Goal: Task Accomplishment & Management: Use online tool/utility

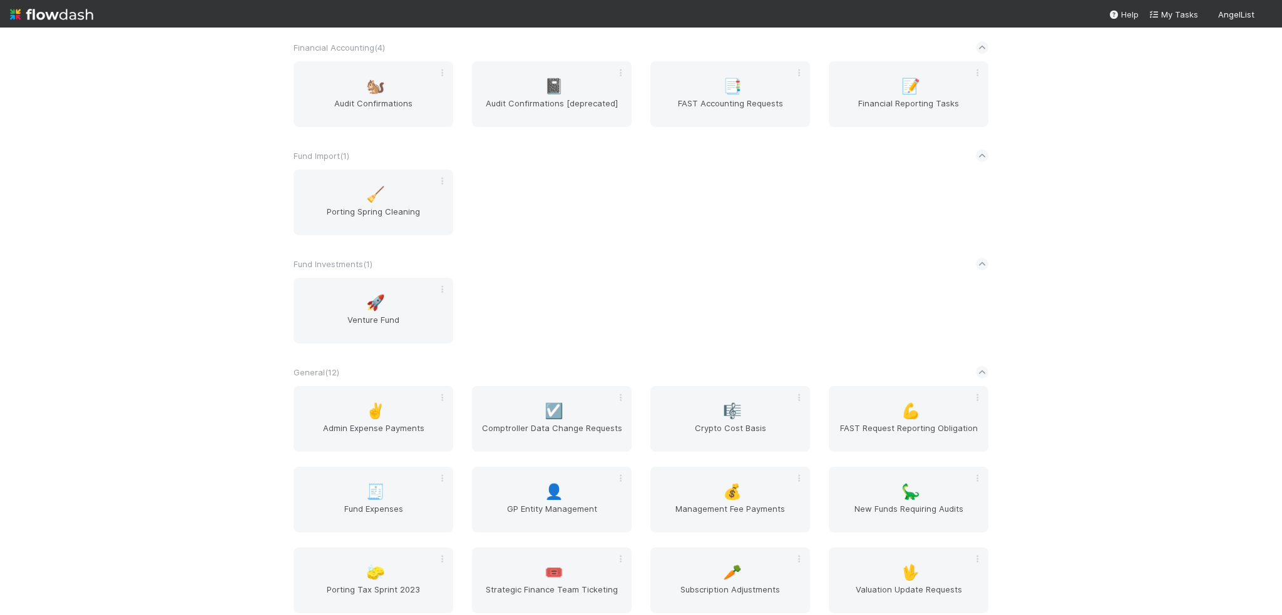
scroll to position [588, 0]
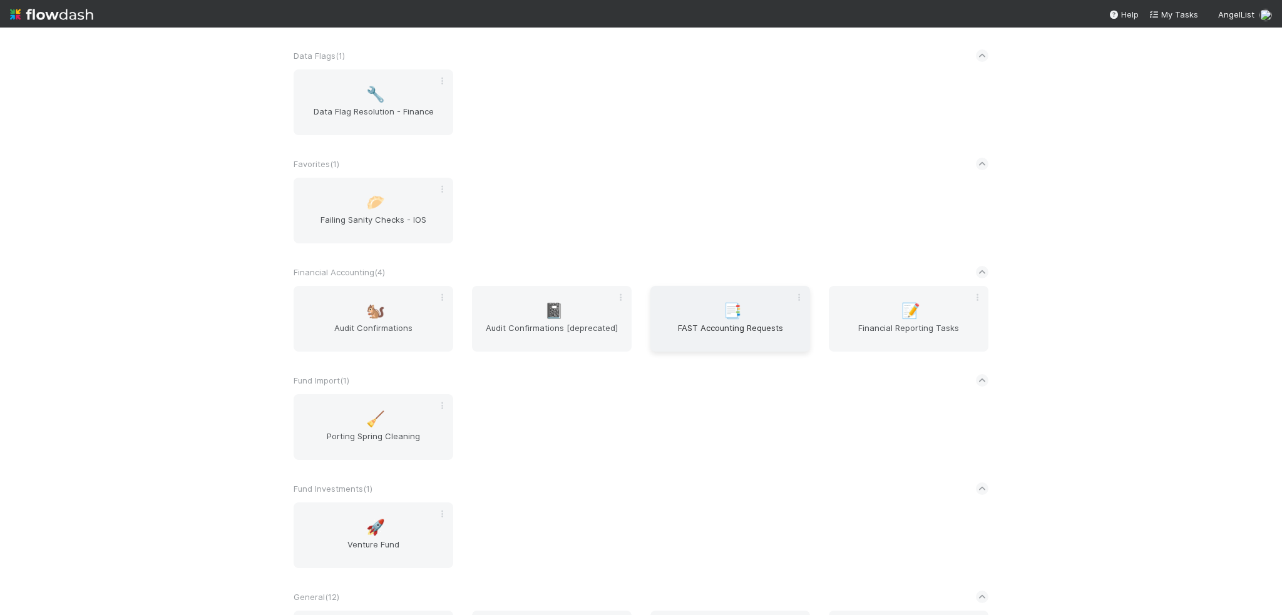
click at [726, 319] on span "📑" at bounding box center [732, 311] width 19 height 16
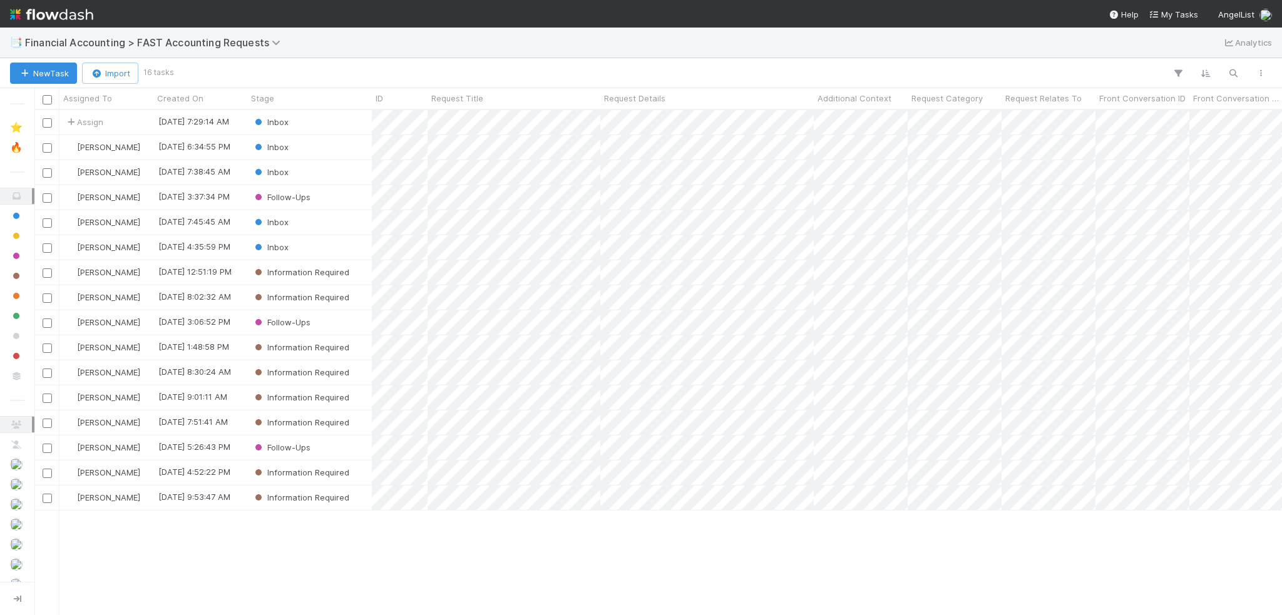
scroll to position [496, 1238]
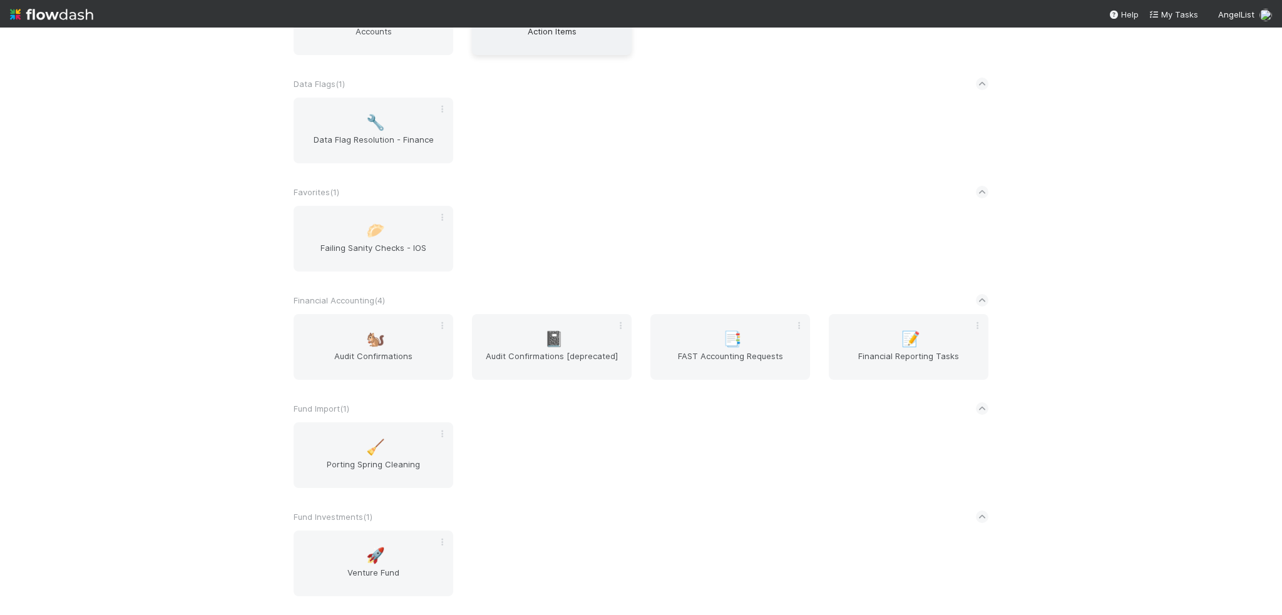
scroll to position [563, 0]
click at [749, 363] on span "FAST Accounting Requests" at bounding box center [730, 359] width 150 height 25
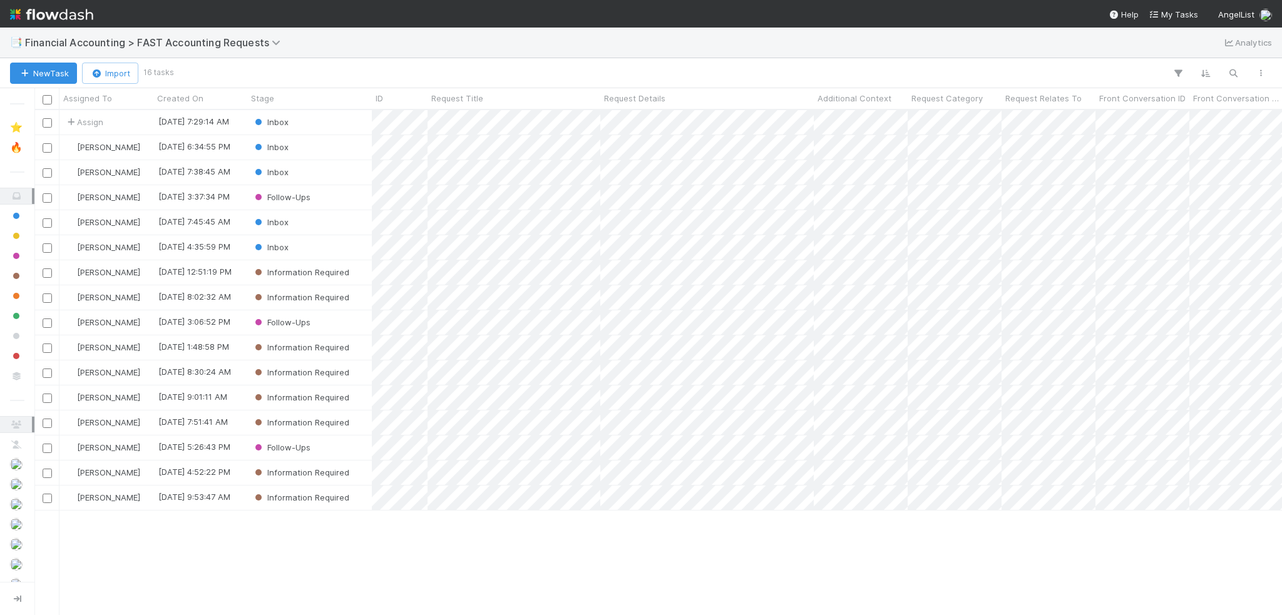
scroll to position [496, 1238]
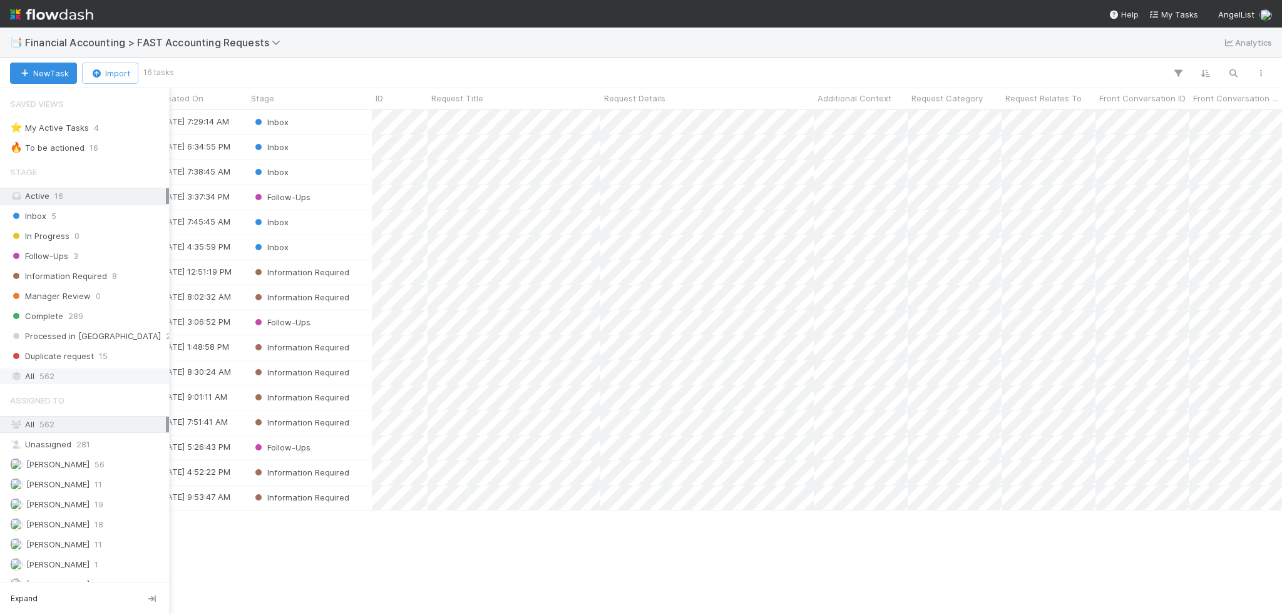
click at [24, 374] on div "All 562" at bounding box center [88, 377] width 156 height 16
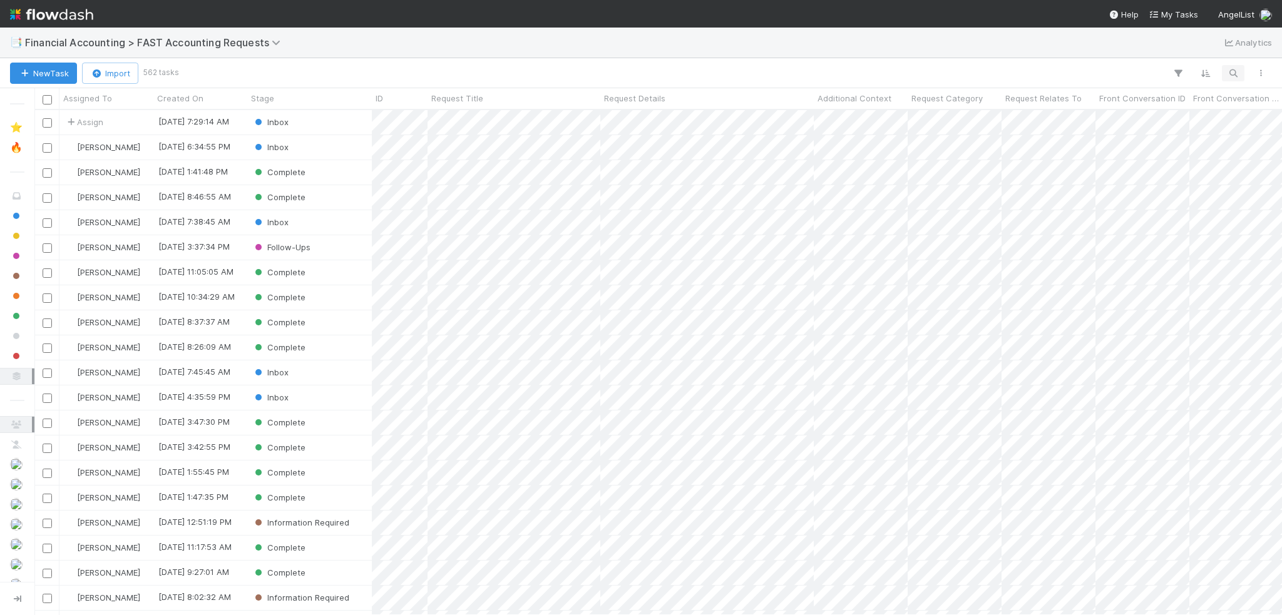
scroll to position [496, 1238]
click at [1231, 72] on icon "button" at bounding box center [1233, 73] width 13 height 11
click at [471, 52] on div at bounding box center [641, 307] width 1282 height 615
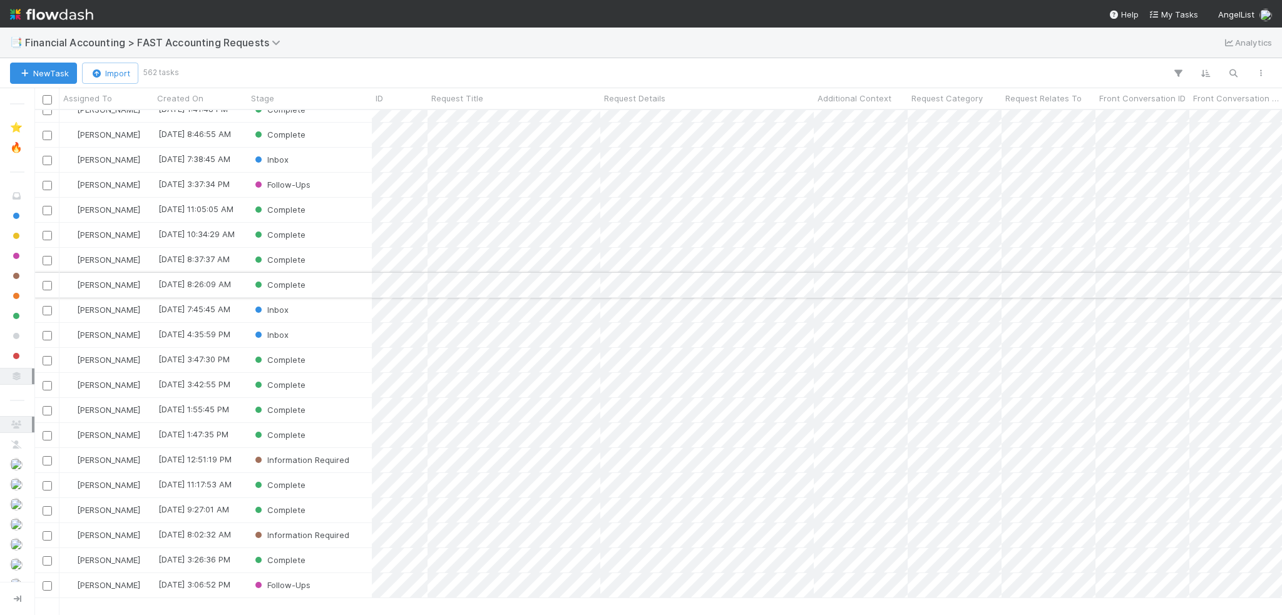
scroll to position [0, 0]
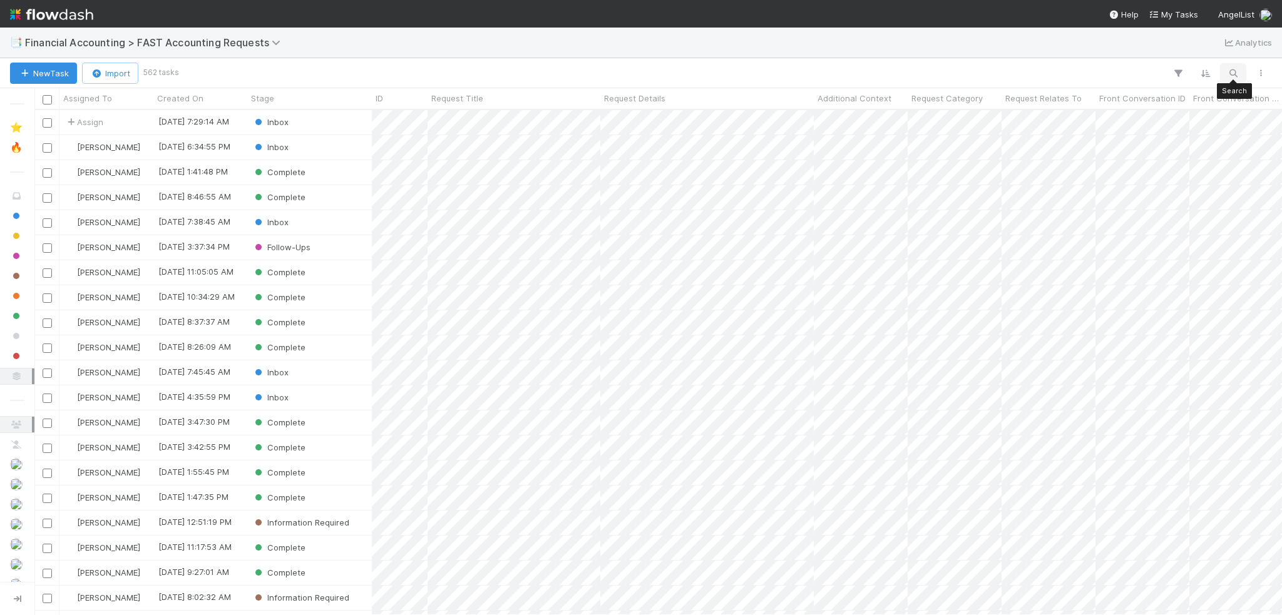
click at [1239, 76] on button "button" at bounding box center [1233, 73] width 23 height 16
click at [1138, 58] on input at bounding box center [1167, 51] width 125 height 15
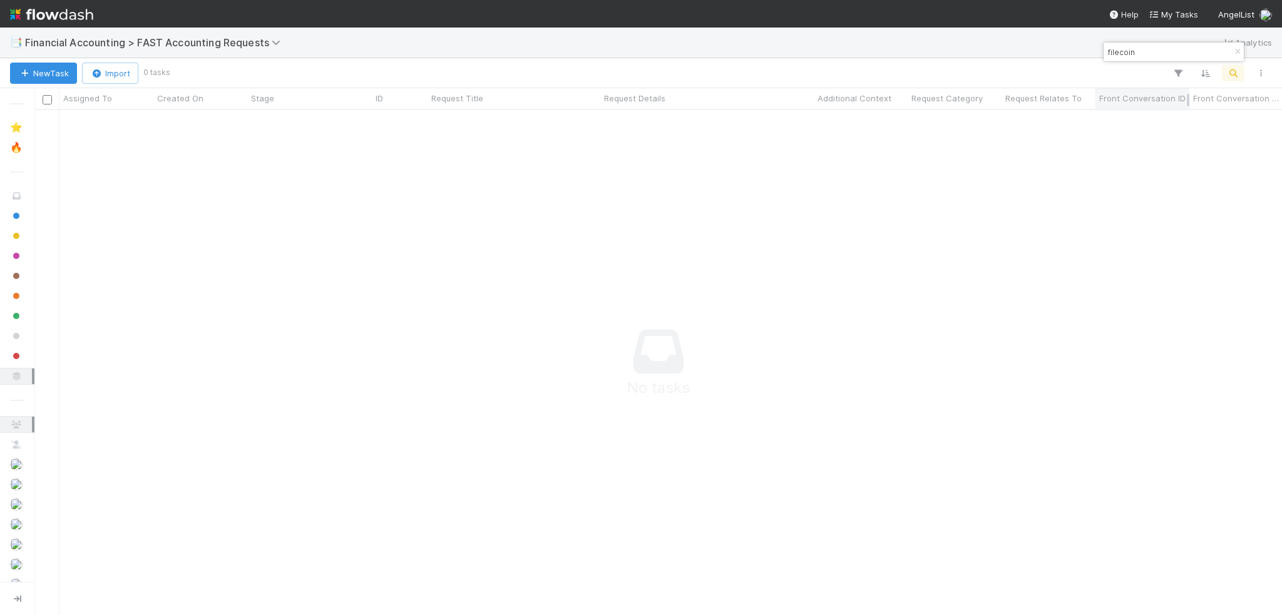
scroll to position [486, 1238]
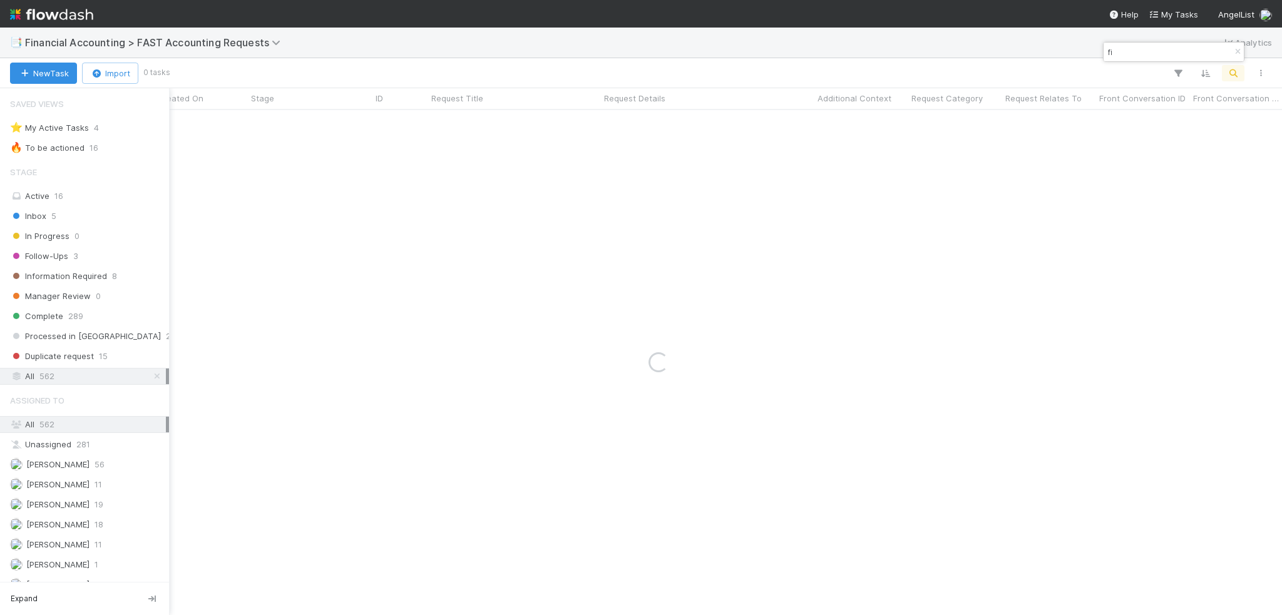
type input "f"
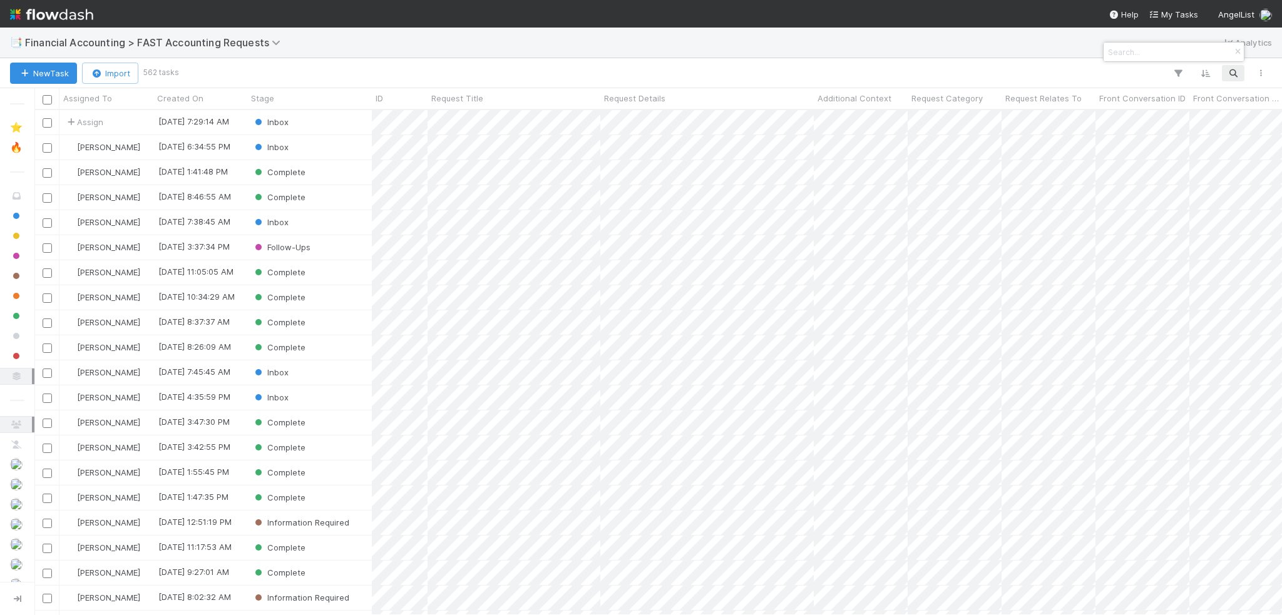
scroll to position [496, 1238]
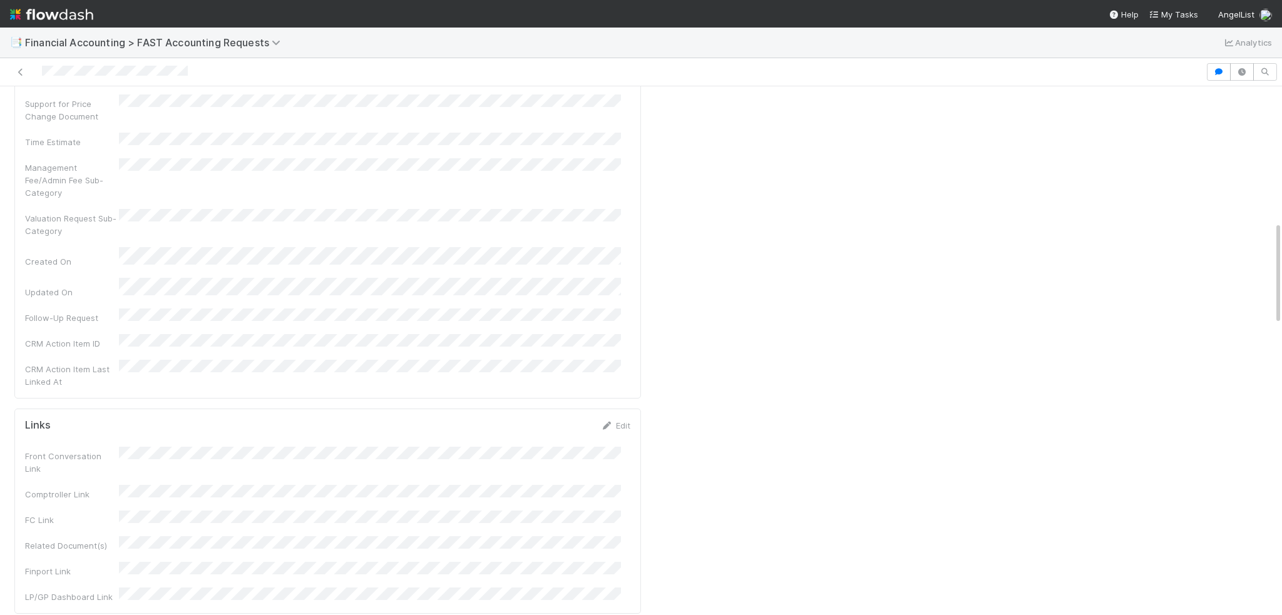
scroll to position [1565, 0]
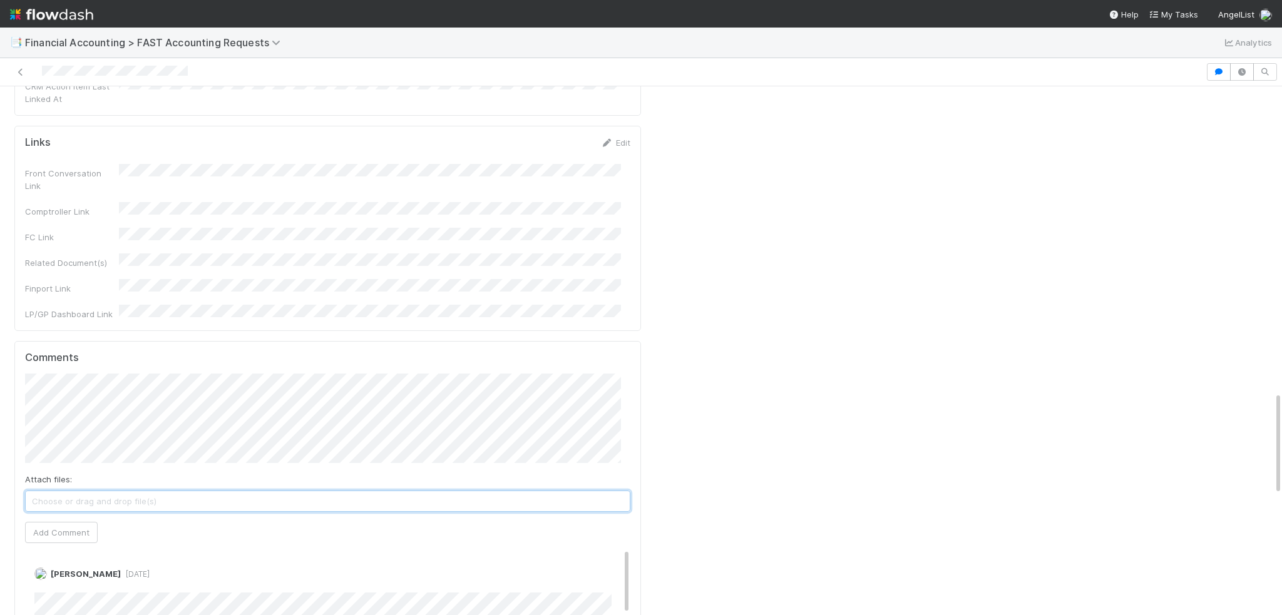
click at [289, 491] on span "Choose or drag and drop file(s)" at bounding box center [328, 501] width 604 height 20
click at [65, 522] on button "Add Comment" at bounding box center [61, 532] width 73 height 21
